Goal: Check status: Check status

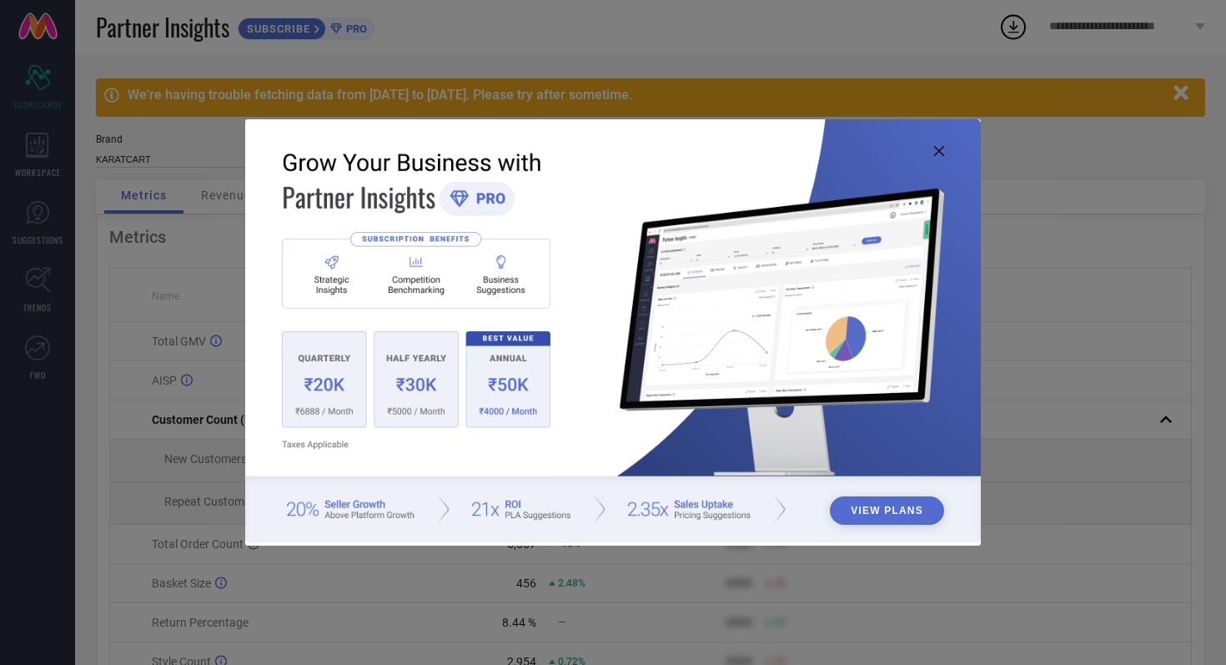
click at [939, 154] on icon at bounding box center [939, 151] width 10 height 10
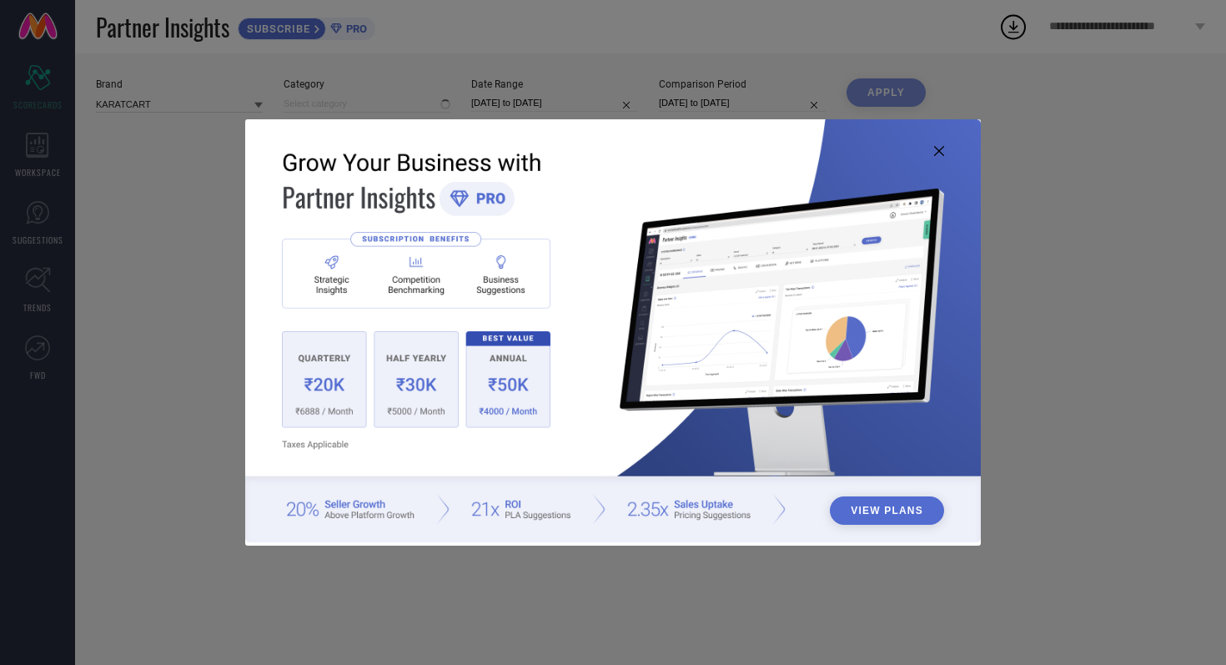
type input "All"
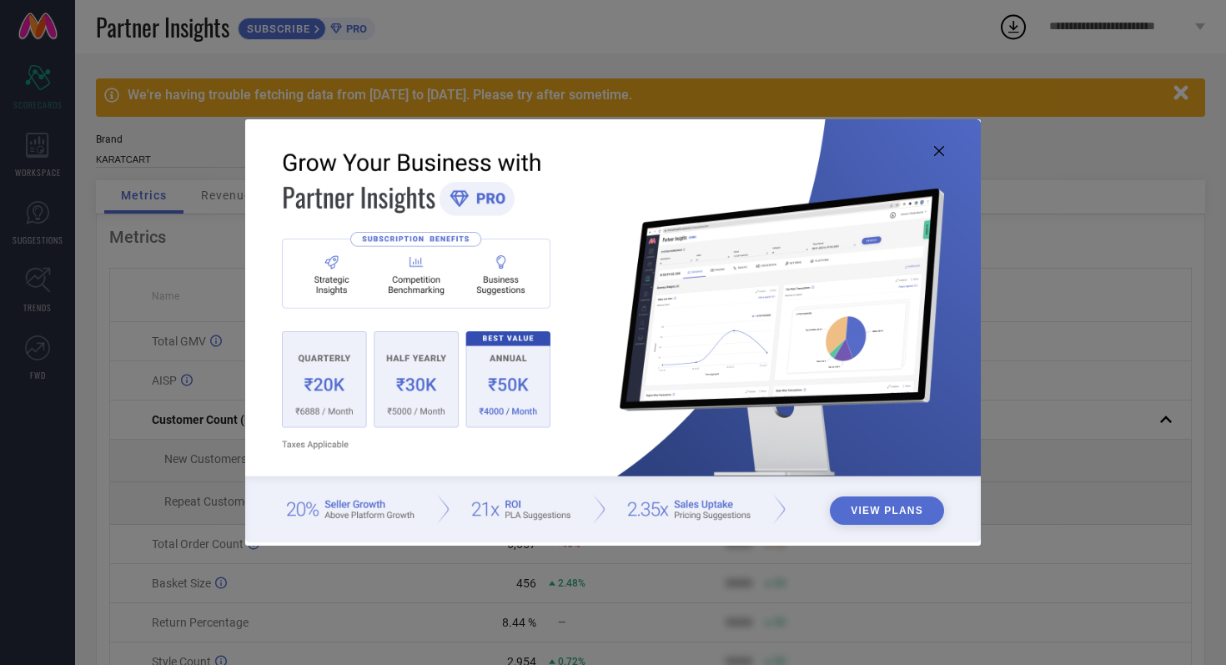
click at [938, 148] on icon at bounding box center [939, 151] width 10 height 10
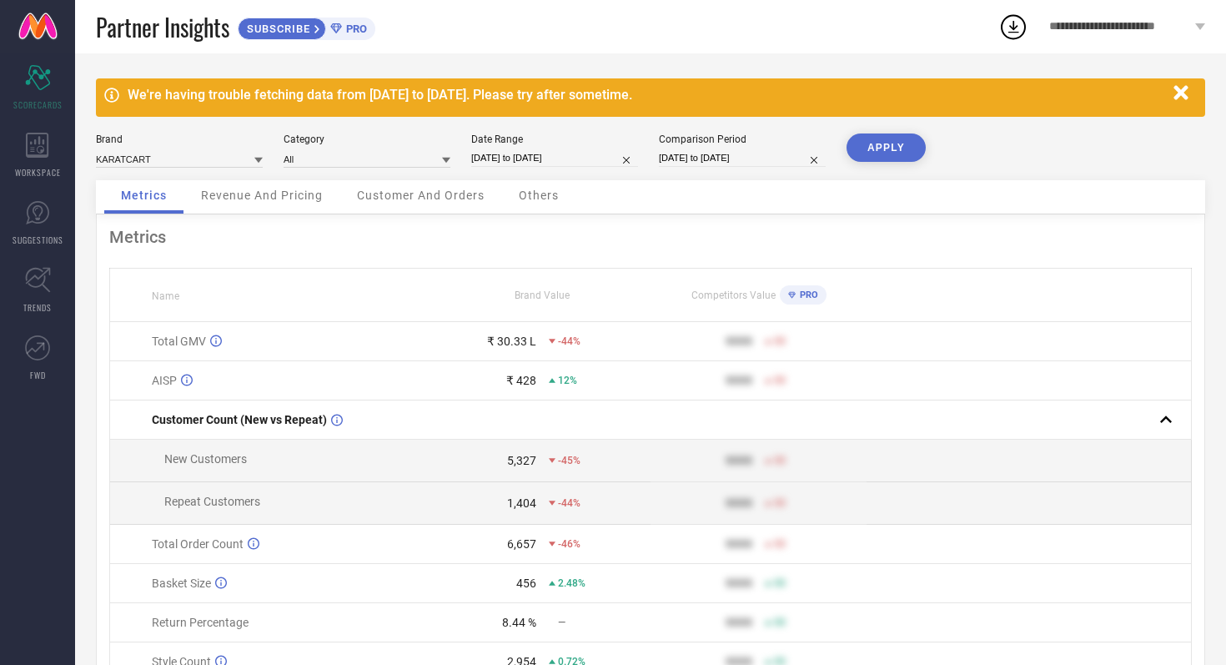
select select "7"
select select "2025"
select select "8"
select select "2025"
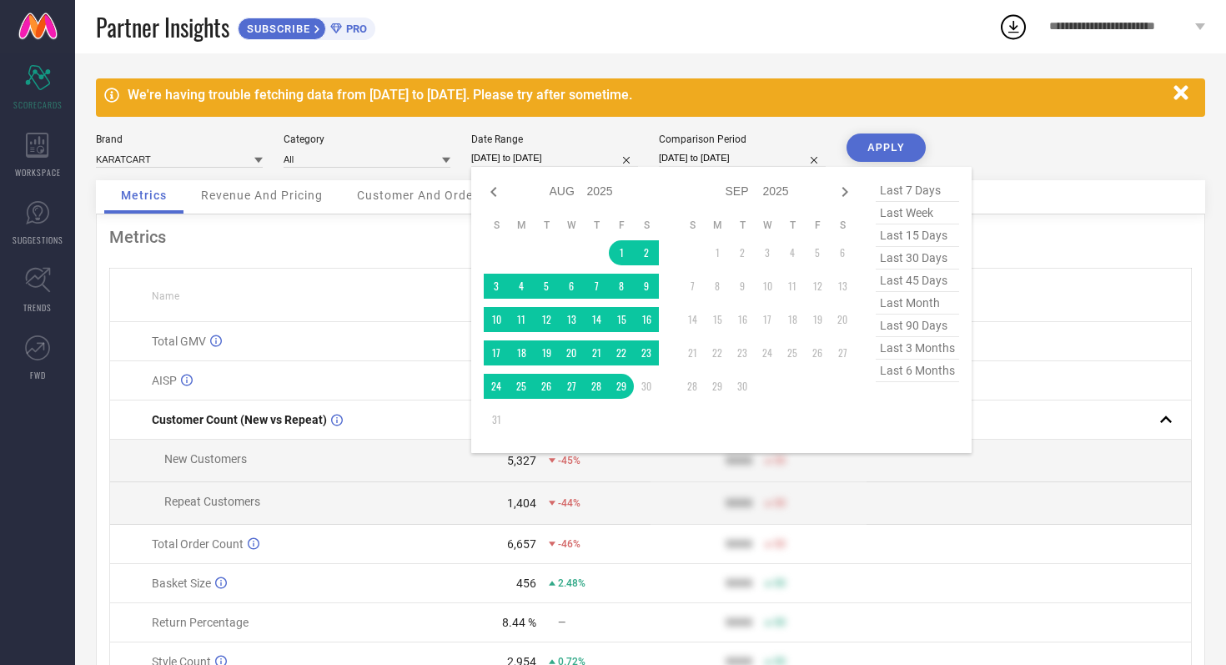
click at [595, 164] on input "[DATE] to [DATE]" at bounding box center [554, 158] width 167 height 18
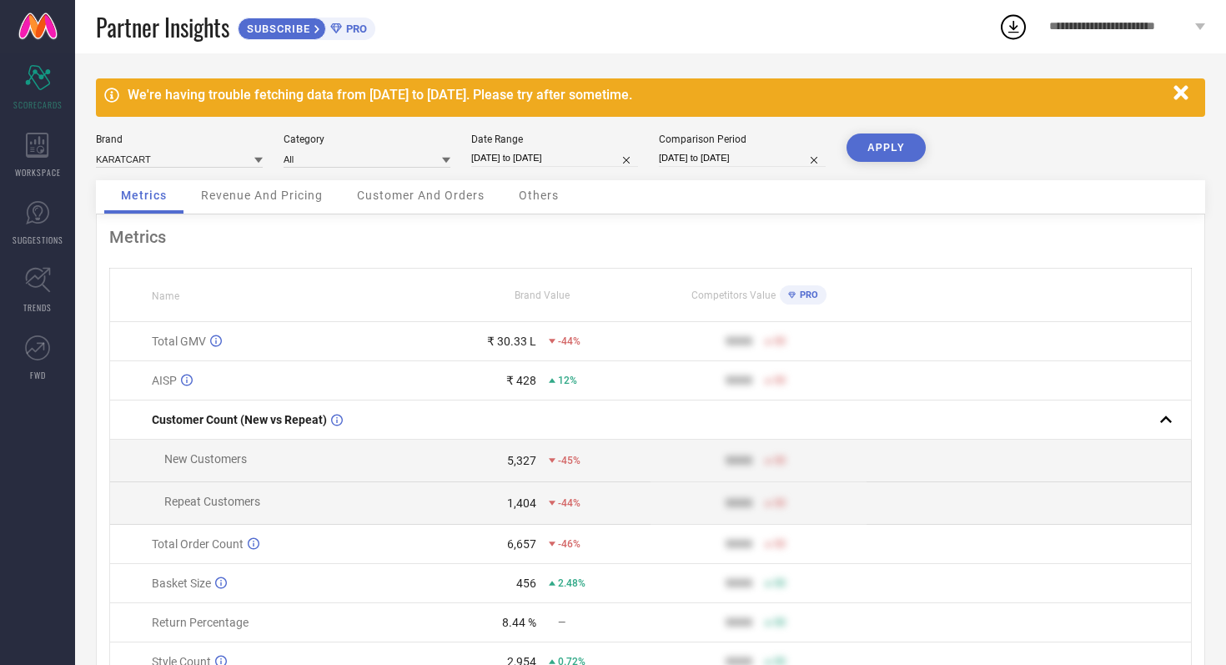
click at [597, 51] on div "Partner Insights SUBSCRIBE PRO" at bounding box center [547, 26] width 903 height 53
